Goal: Find specific page/section: Find specific page/section

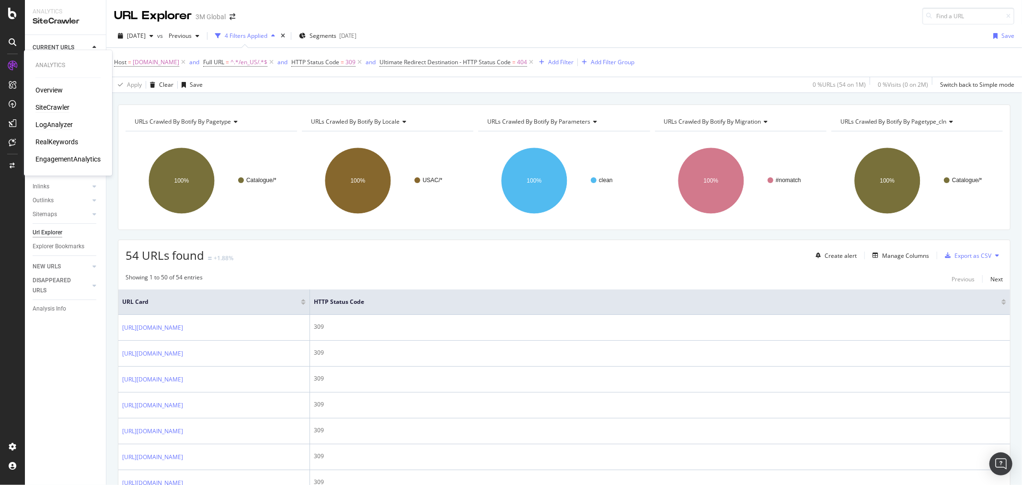
click at [46, 125] on div "LogAnalyzer" at bounding box center [53, 125] width 37 height 10
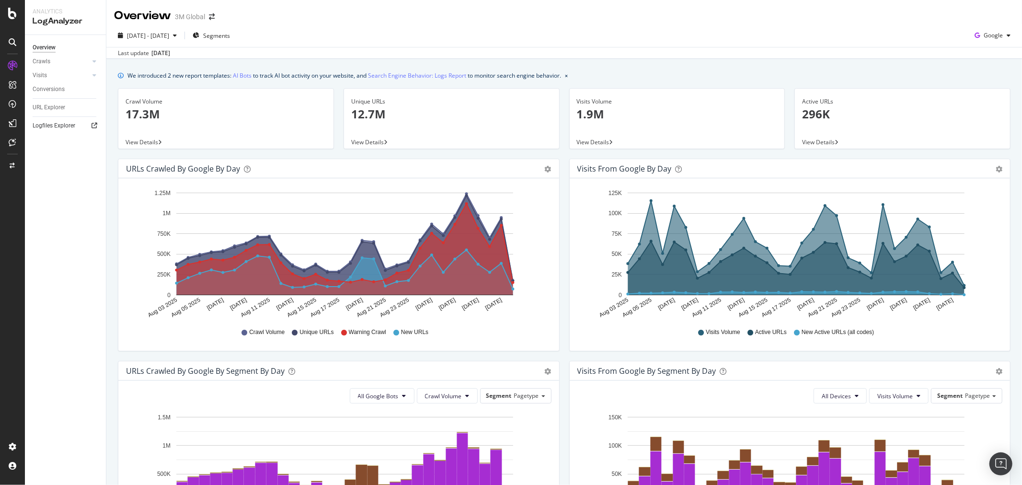
click at [92, 126] on icon at bounding box center [94, 126] width 6 height 6
